Goal: Task Accomplishment & Management: Complete application form

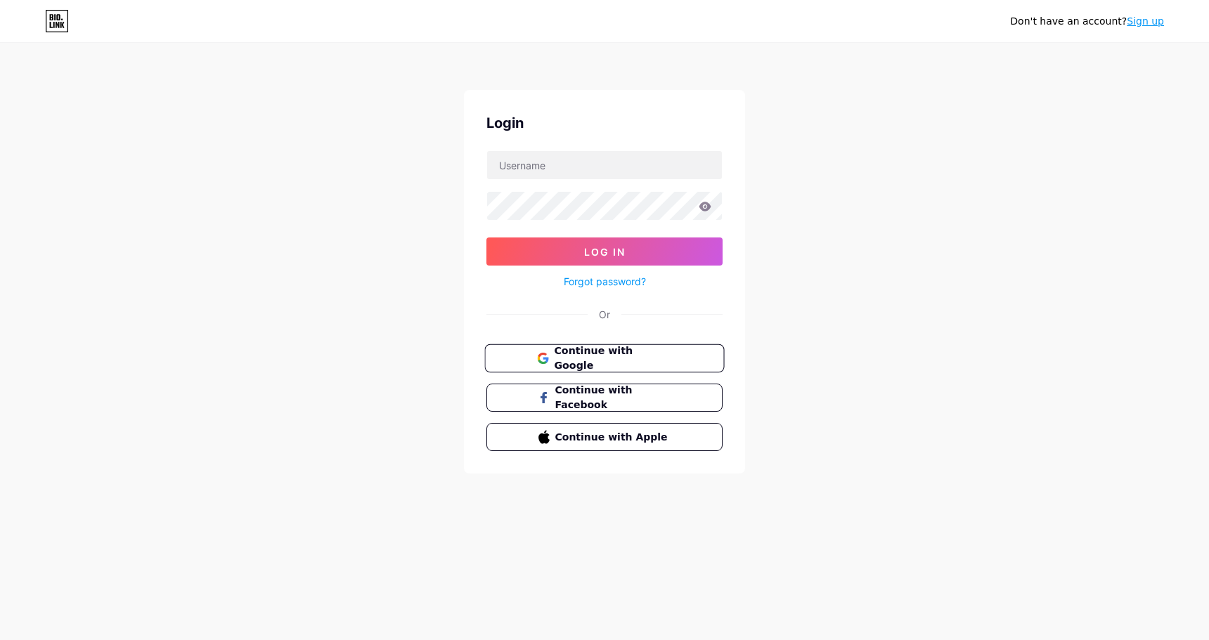
click at [659, 367] on button "Continue with Google" at bounding box center [604, 358] width 240 height 29
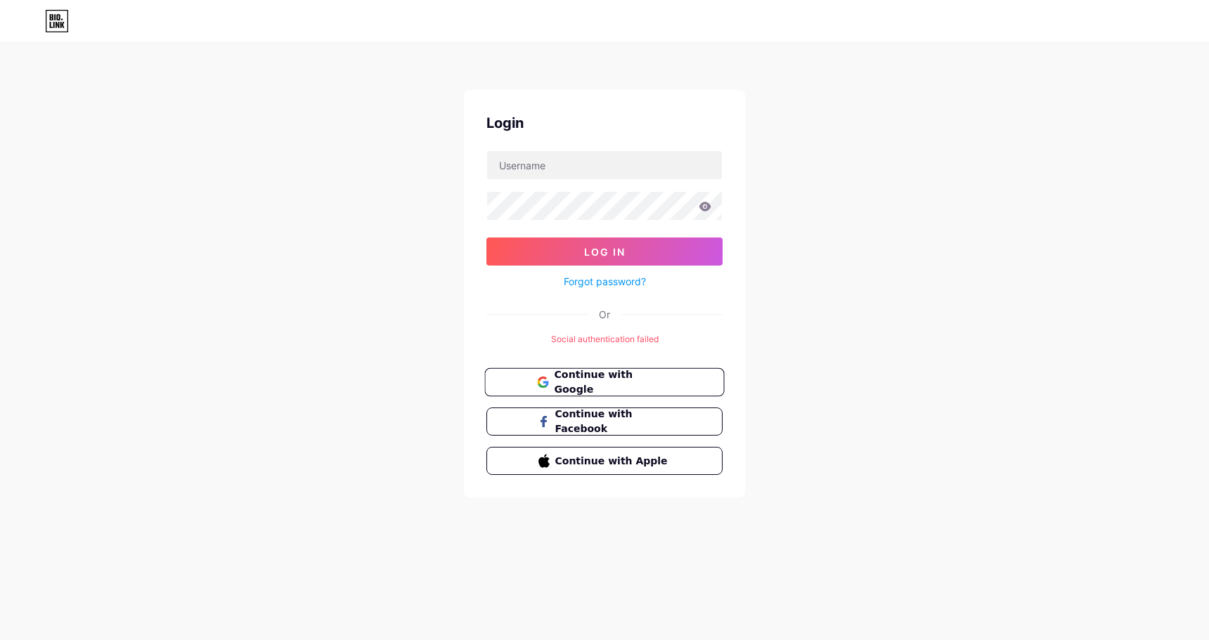
click at [592, 387] on span "Continue with Google" at bounding box center [612, 383] width 117 height 30
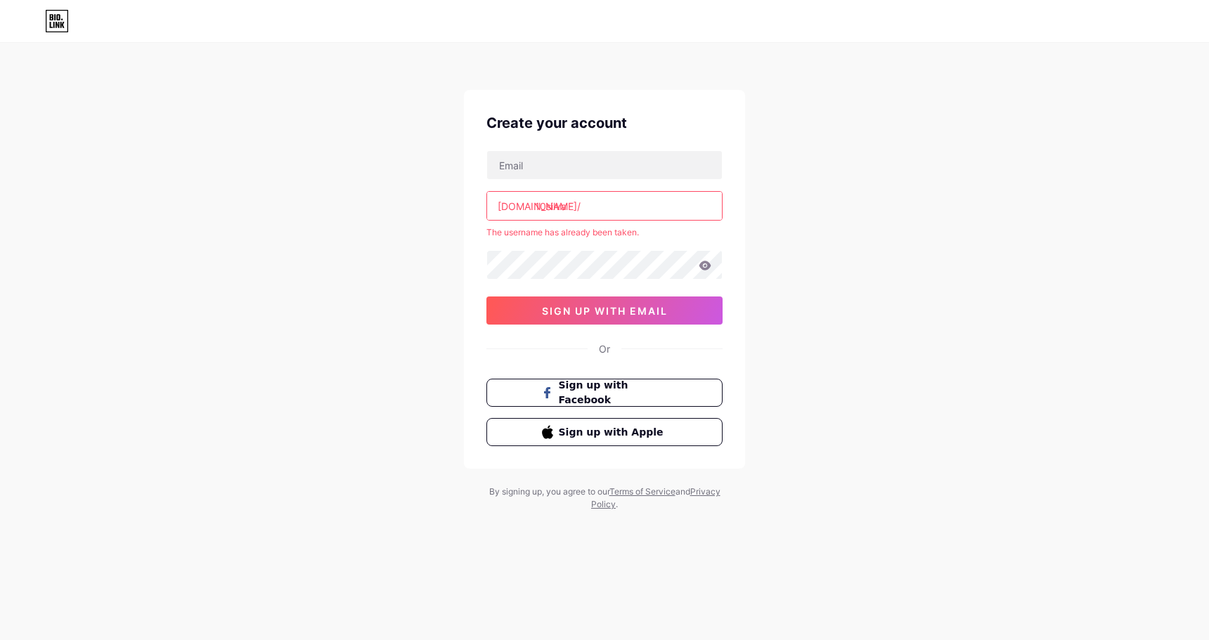
click at [575, 200] on input "10silva" at bounding box center [604, 206] width 235 height 28
click at [568, 171] on input "text" at bounding box center [604, 165] width 235 height 28
type input "[EMAIL_ADDRESS][DOMAIN_NAME]"
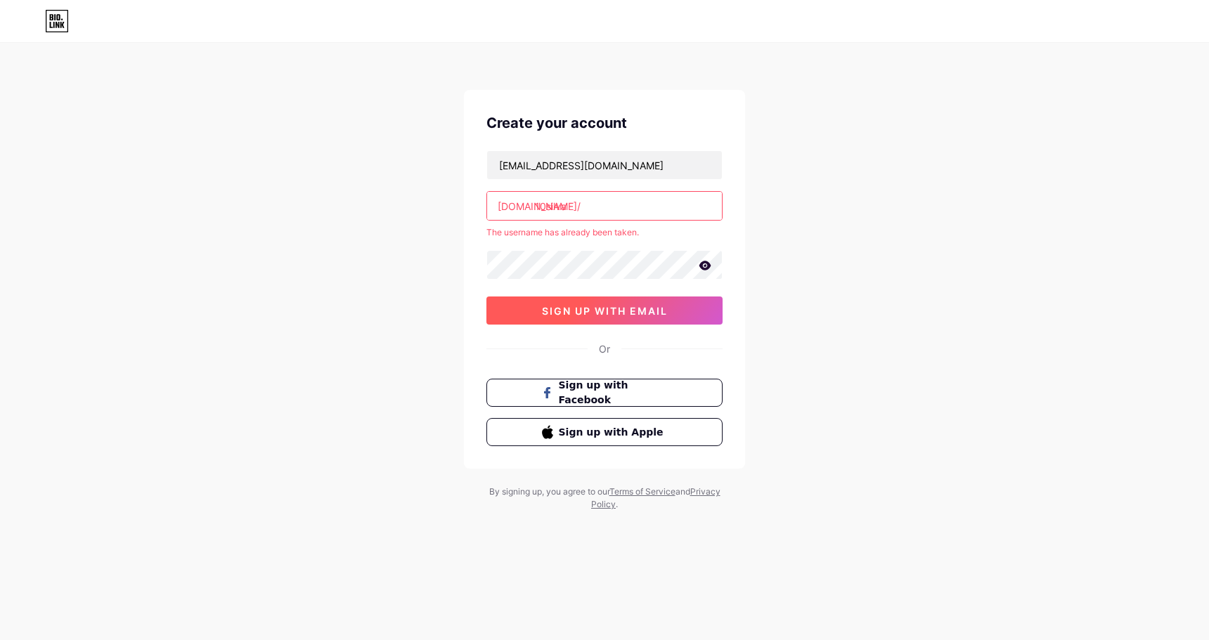
click at [535, 309] on button "sign up with email" at bounding box center [604, 311] width 236 height 28
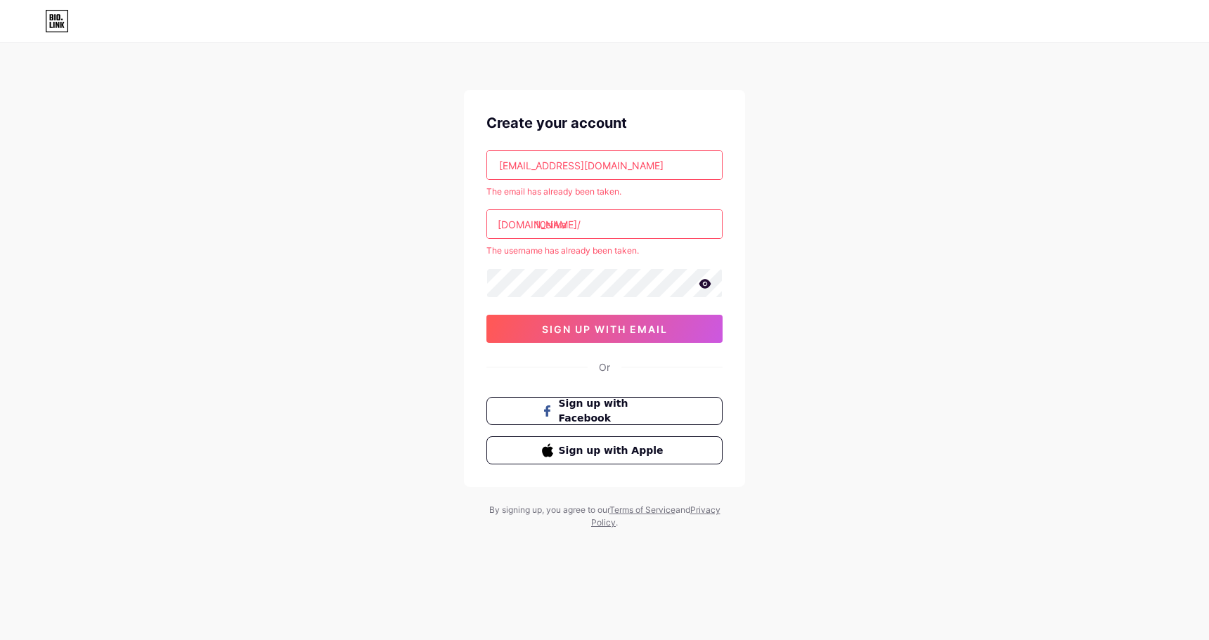
drag, startPoint x: 647, startPoint y: 166, endPoint x: 338, endPoint y: 150, distance: 309.7
click at [338, 150] on div "Create your account [EMAIL_ADDRESS][DOMAIN_NAME] The email has already been tak…" at bounding box center [604, 287] width 1209 height 574
drag, startPoint x: 612, startPoint y: 157, endPoint x: 602, endPoint y: 160, distance: 10.2
click at [612, 157] on input "text" at bounding box center [604, 165] width 235 height 28
type input "Silva10"
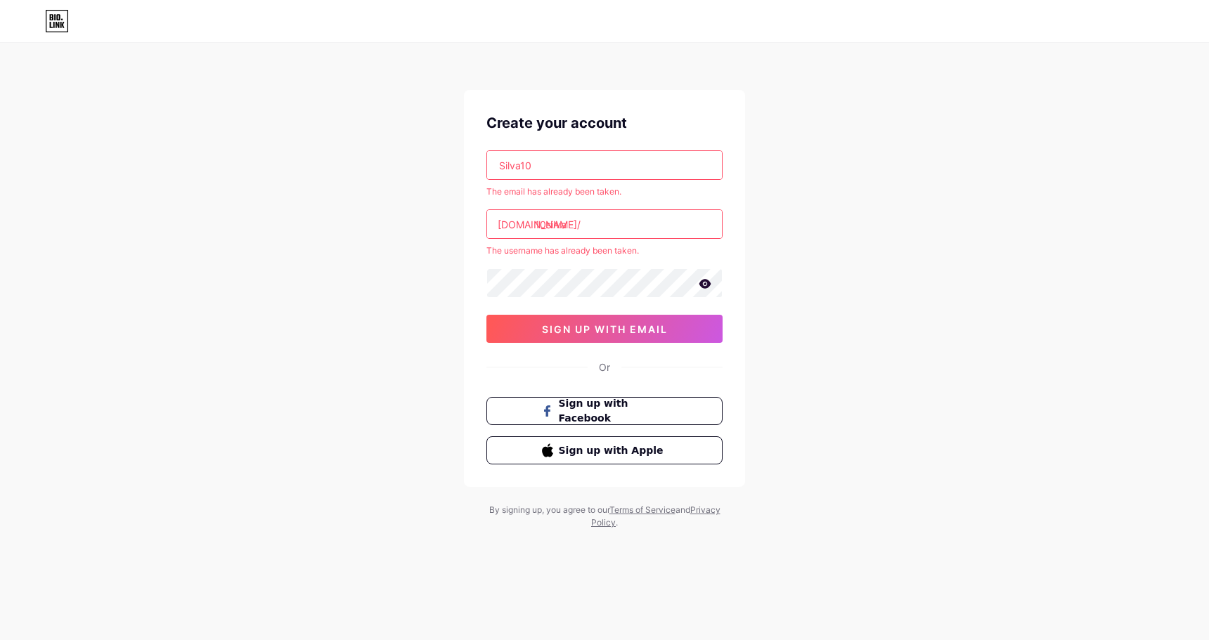
click at [575, 304] on div "Silva10 The email has already been taken. [DOMAIN_NAME]/ 10silva The username h…" at bounding box center [604, 246] width 236 height 193
click at [708, 283] on icon at bounding box center [705, 283] width 12 height 9
click at [668, 325] on button "sign up with email" at bounding box center [604, 329] width 236 height 28
